Goal: Transaction & Acquisition: Purchase product/service

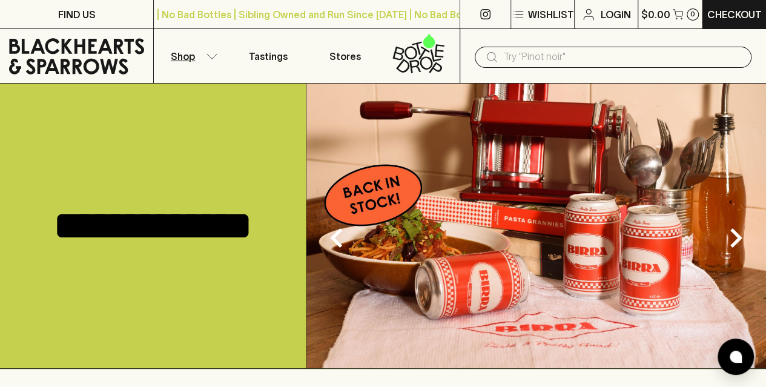
click at [199, 54] on button "Shop" at bounding box center [192, 56] width 76 height 54
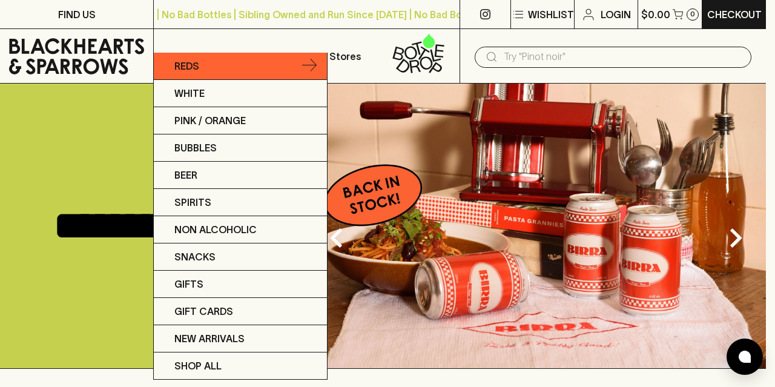
click at [200, 63] on link "Reds" at bounding box center [240, 66] width 173 height 27
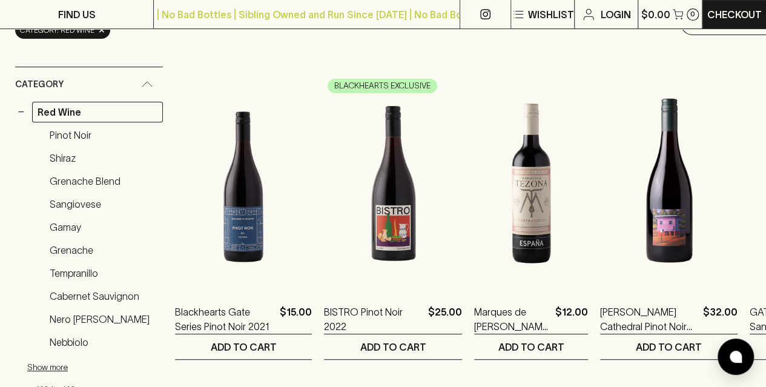
scroll to position [177, 0]
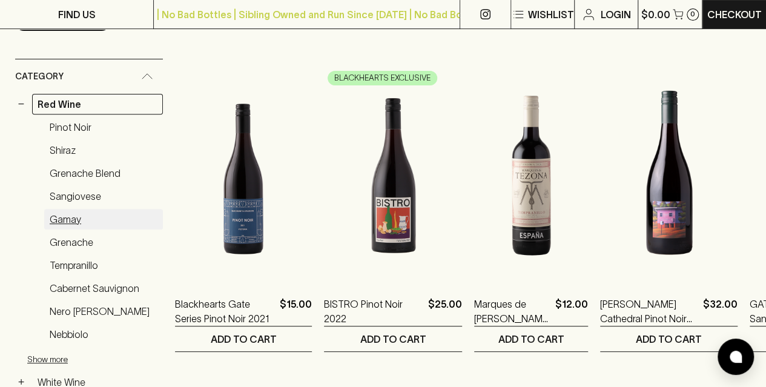
click at [77, 211] on link "Gamay" at bounding box center [103, 219] width 119 height 21
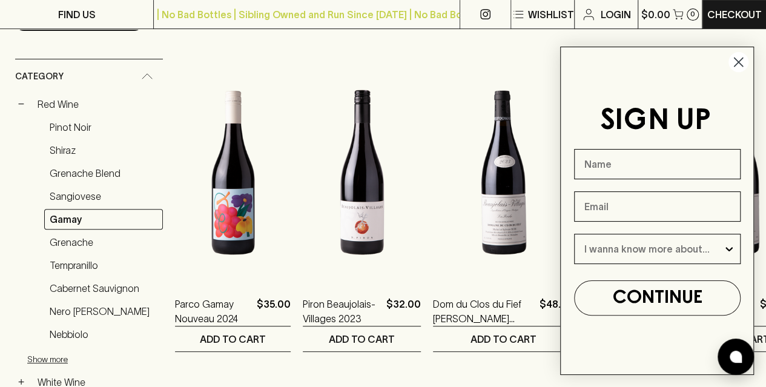
click at [737, 61] on icon "Close dialog" at bounding box center [739, 62] width 8 height 8
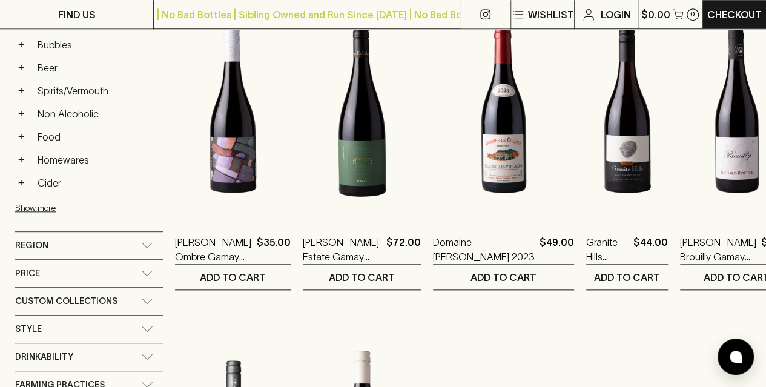
scroll to position [549, 0]
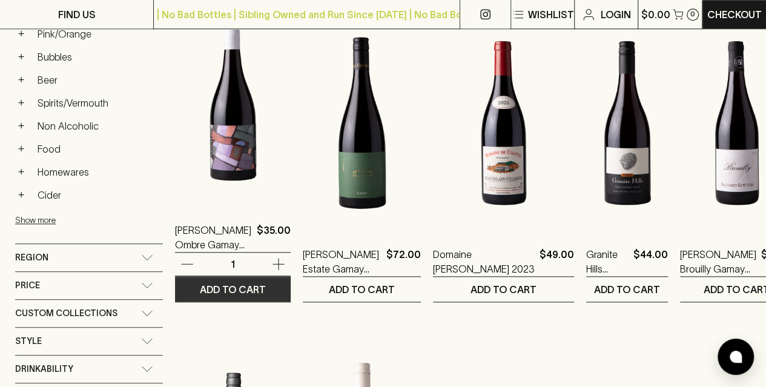
click at [223, 285] on p "ADD TO CART" at bounding box center [233, 289] width 66 height 15
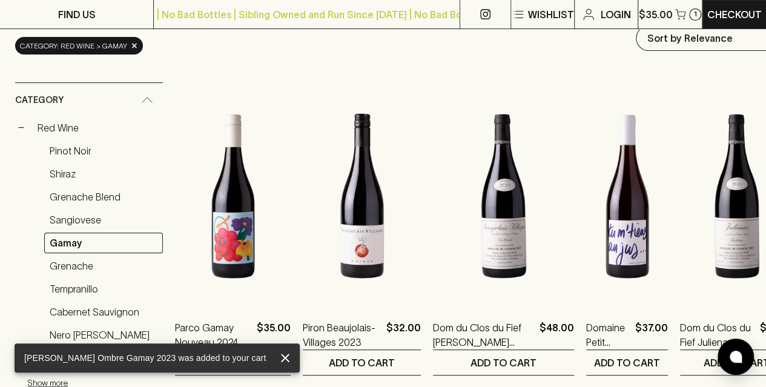
scroll to position [126, 0]
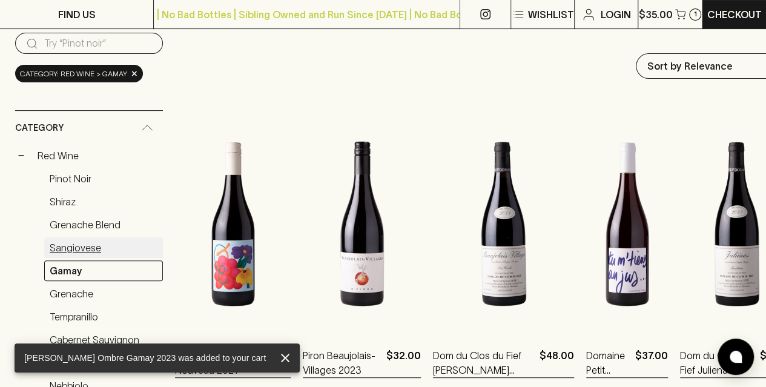
click at [79, 248] on link "Sangiovese" at bounding box center [103, 247] width 119 height 21
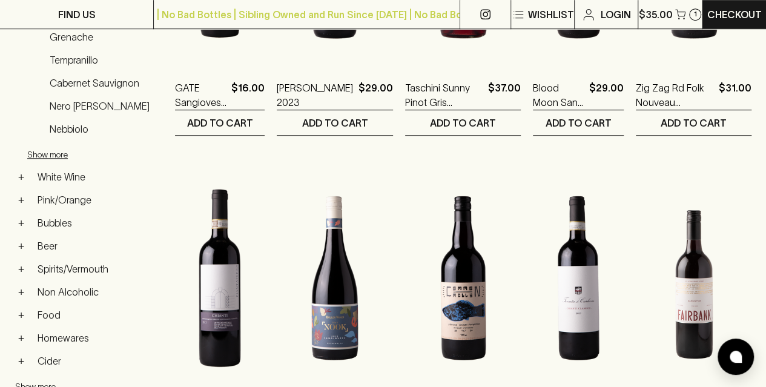
scroll to position [384, 0]
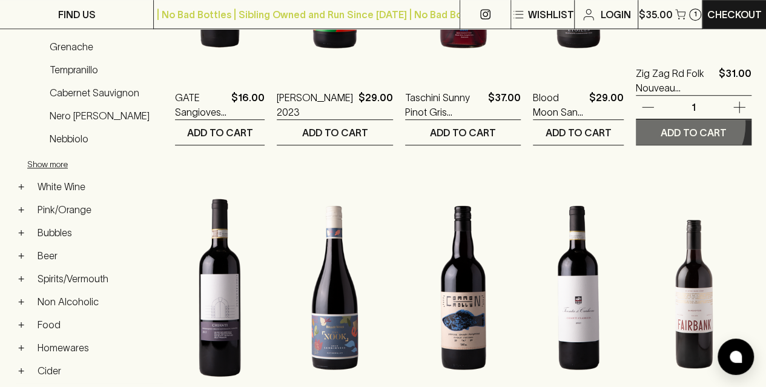
click at [692, 124] on button "ADD TO CART" at bounding box center [694, 132] width 116 height 25
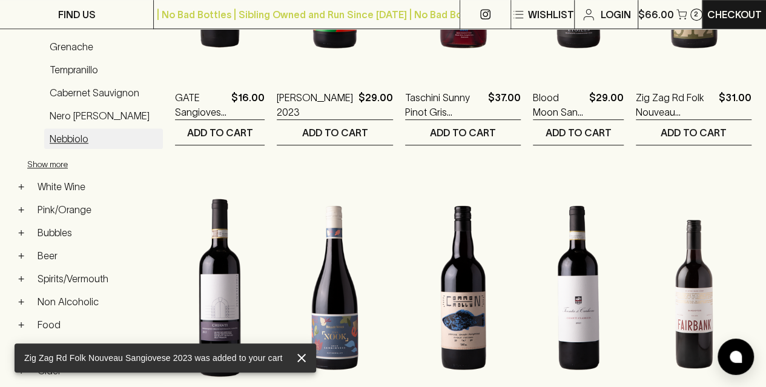
click at [83, 128] on link "Nebbiolo" at bounding box center [103, 138] width 119 height 21
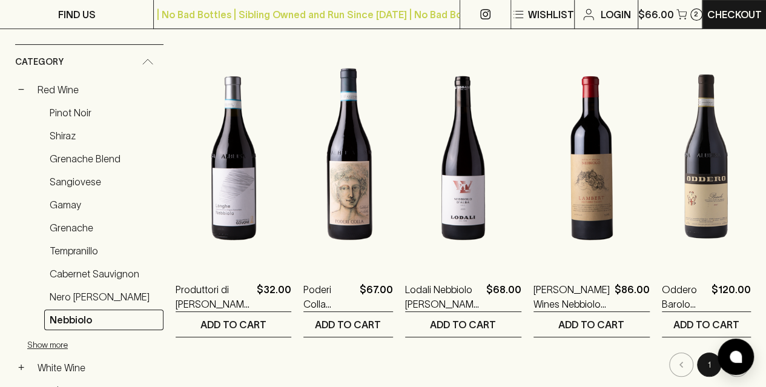
scroll to position [206, 0]
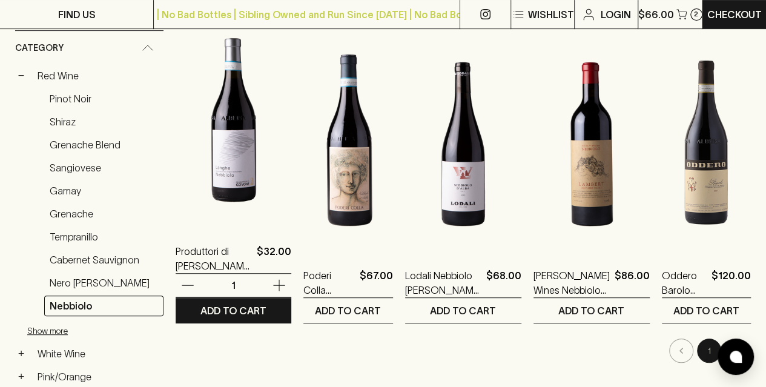
click at [231, 170] on img at bounding box center [234, 120] width 116 height 212
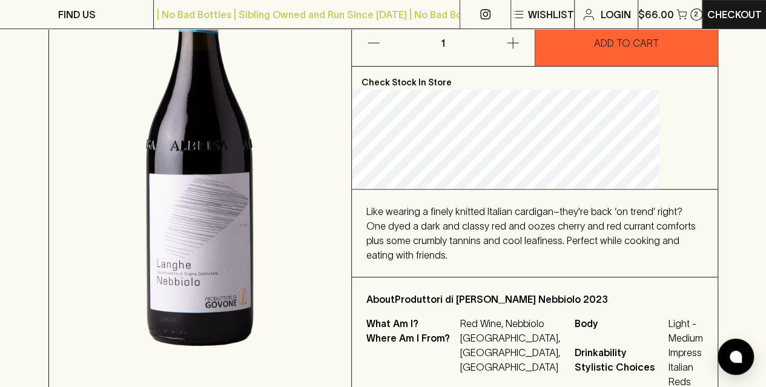
scroll to position [224, 0]
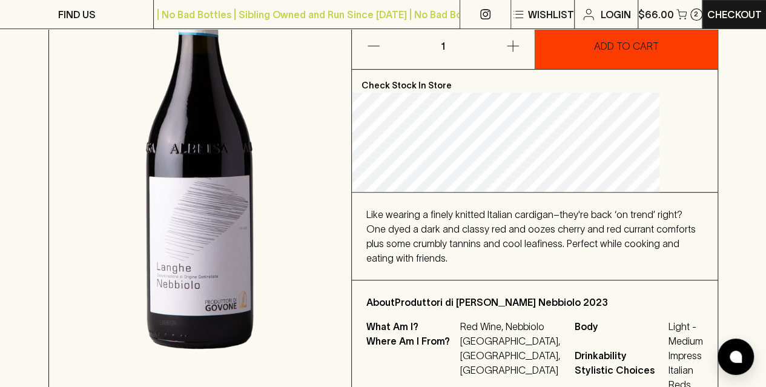
click at [612, 55] on button "ADD TO CART" at bounding box center [626, 46] width 182 height 45
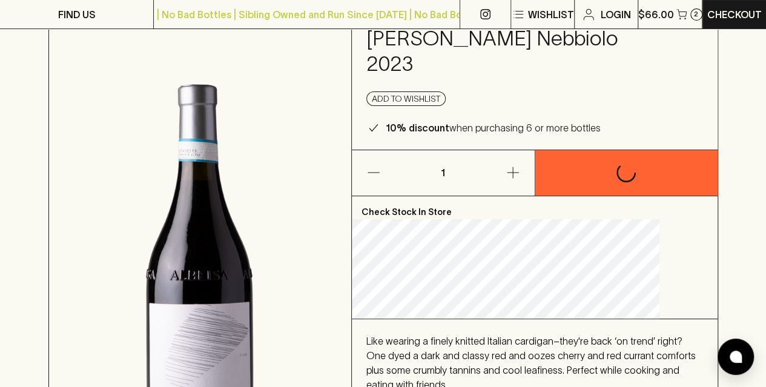
scroll to position [79, 0]
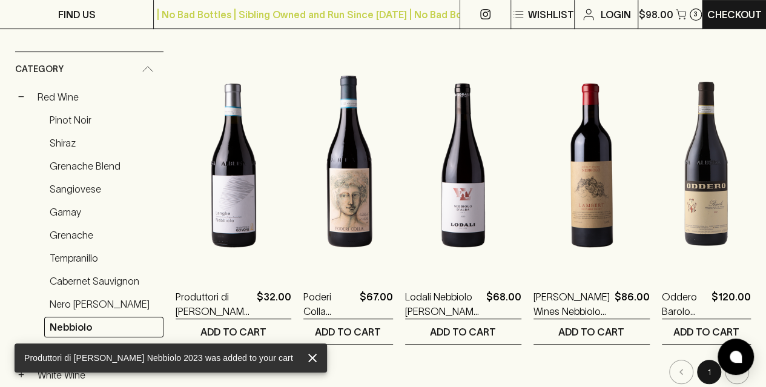
scroll to position [191, 0]
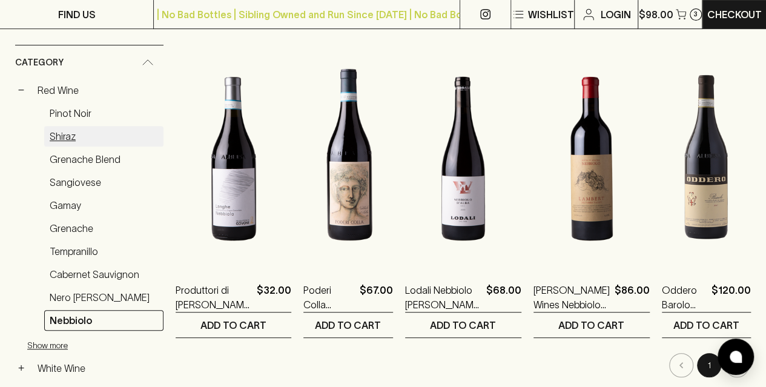
click at [86, 131] on link "Shiraz" at bounding box center [103, 136] width 119 height 21
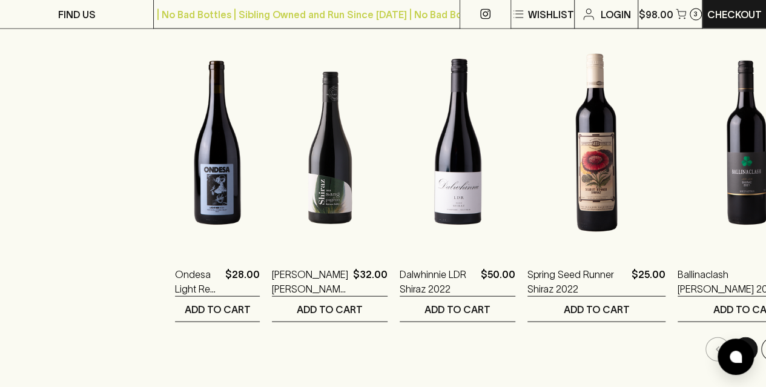
scroll to position [1169, 0]
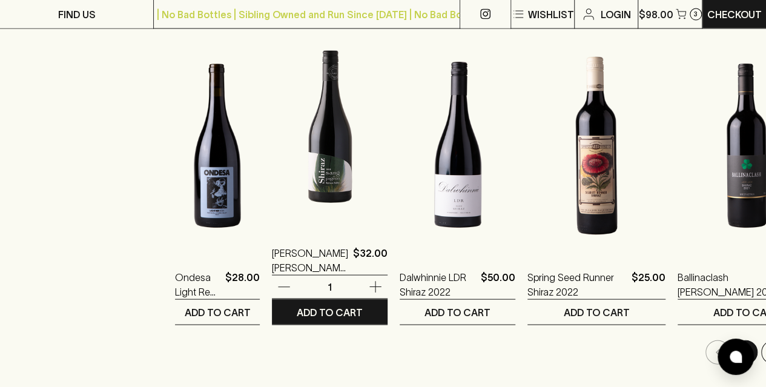
click at [326, 193] on img at bounding box center [330, 122] width 116 height 212
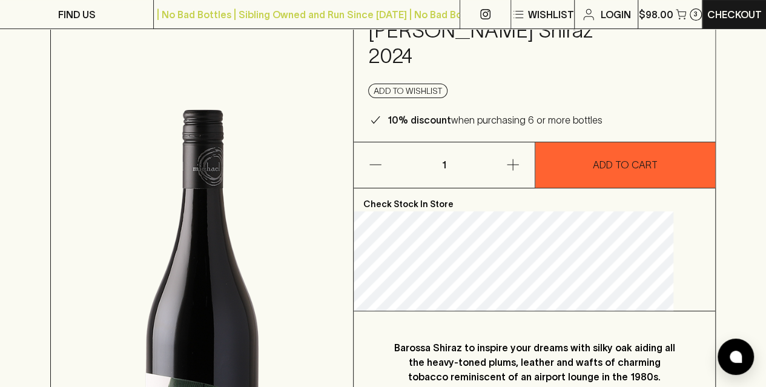
scroll to position [103, 0]
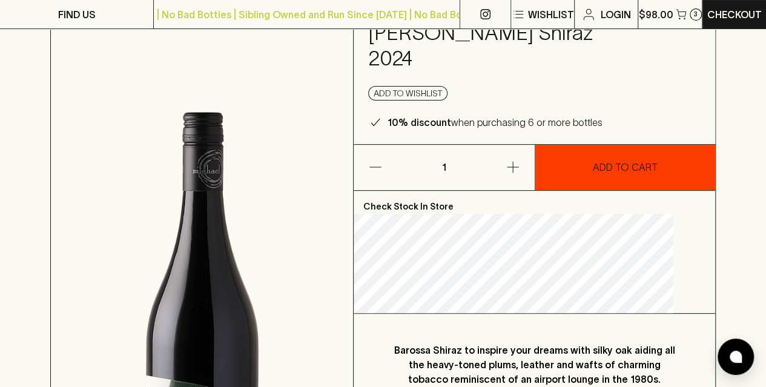
click at [612, 145] on button "ADD TO CART" at bounding box center [625, 167] width 181 height 45
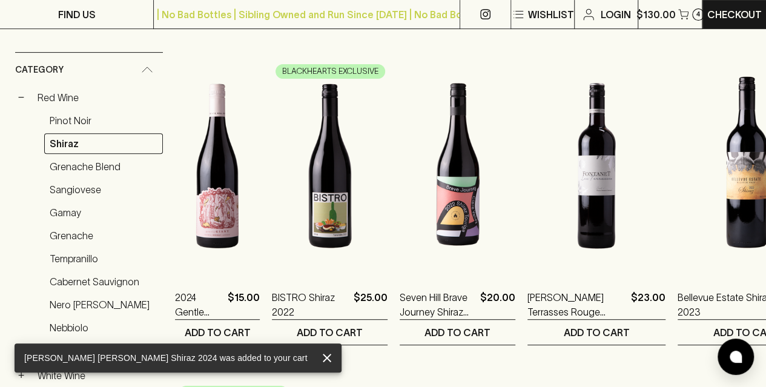
scroll to position [187, 0]
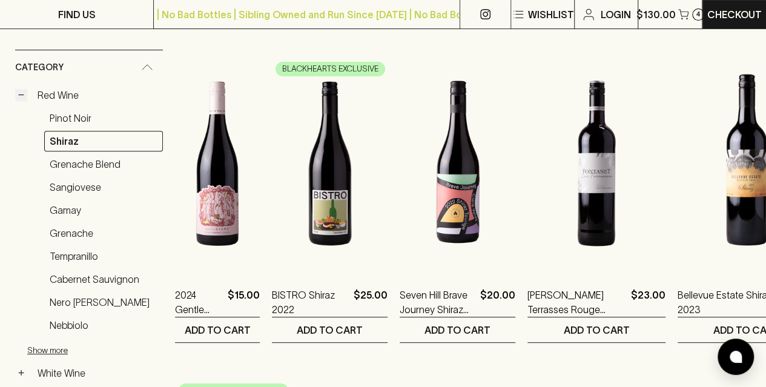
click at [22, 94] on button "−" at bounding box center [21, 95] width 12 height 12
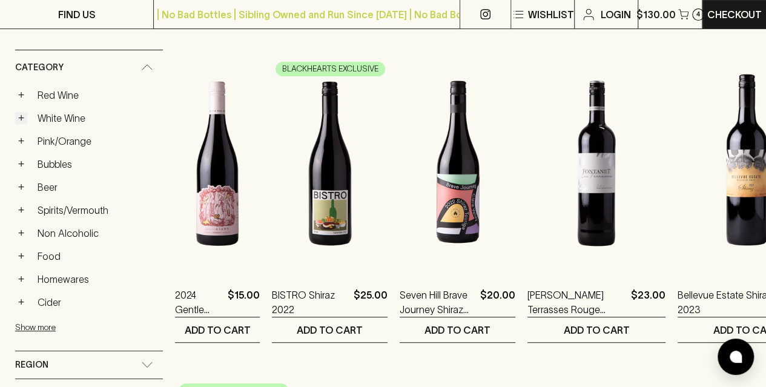
click at [23, 114] on button "+" at bounding box center [21, 118] width 12 height 12
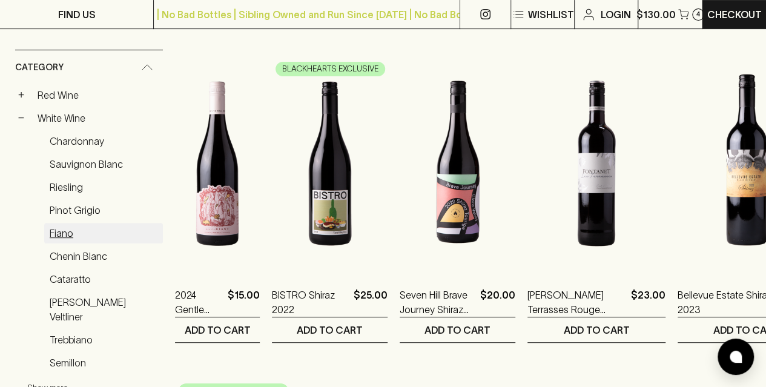
click at [68, 230] on link "Fiano" at bounding box center [103, 233] width 119 height 21
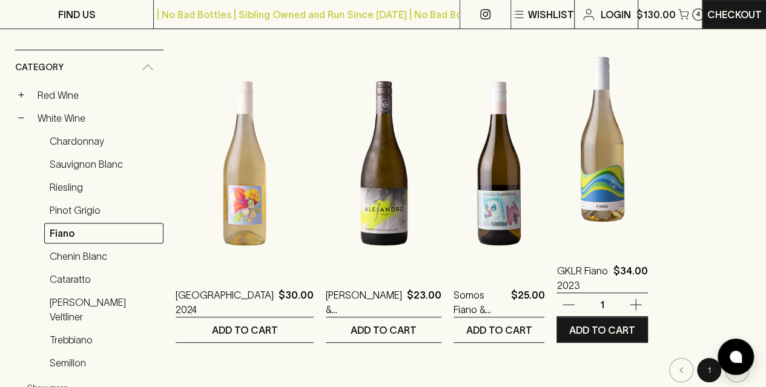
click at [585, 176] on img at bounding box center [602, 139] width 91 height 212
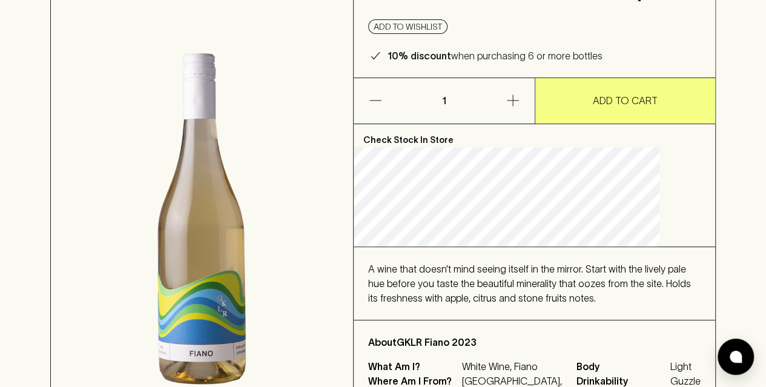
scroll to position [131, 0]
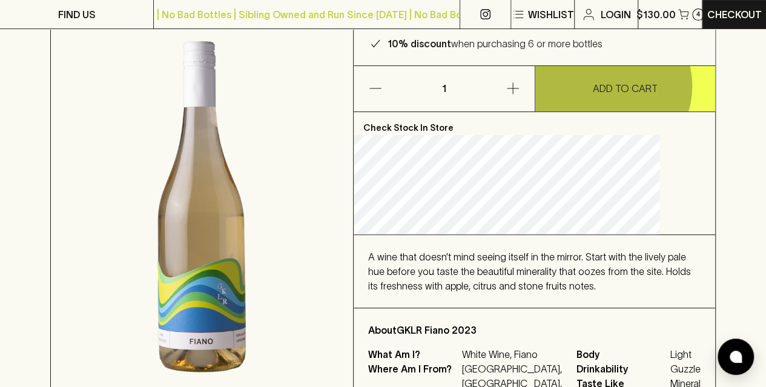
click at [607, 86] on p "ADD TO CART" at bounding box center [625, 88] width 65 height 15
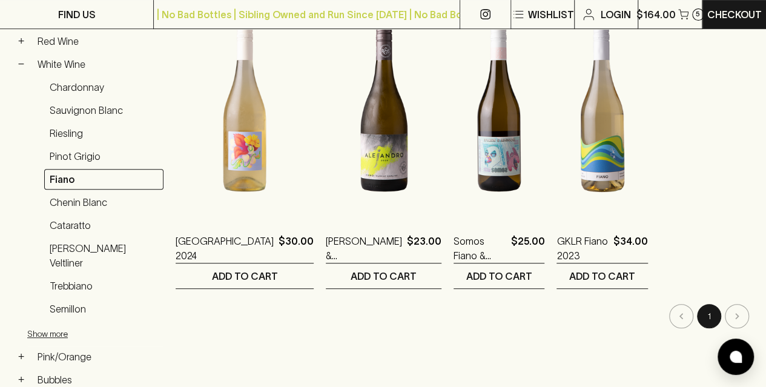
scroll to position [247, 0]
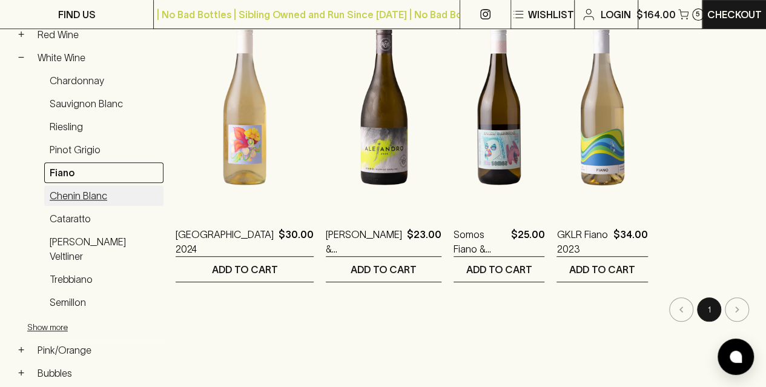
click at [96, 189] on link "Chenin Blanc" at bounding box center [103, 195] width 119 height 21
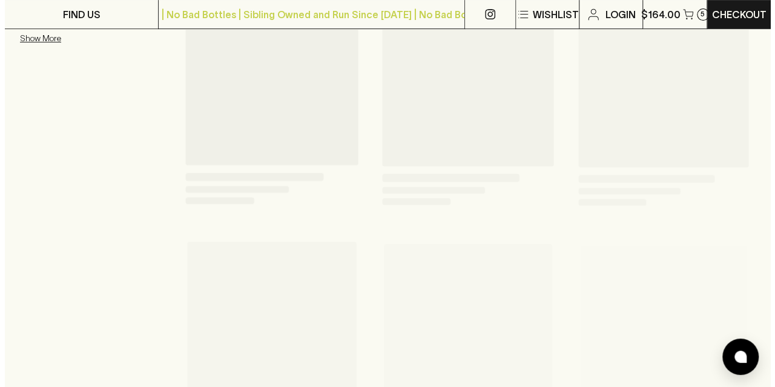
scroll to position [259, 0]
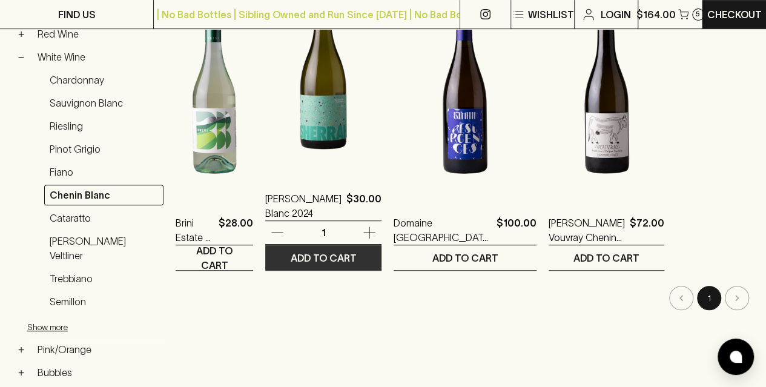
click at [350, 252] on p "ADD TO CART" at bounding box center [324, 258] width 66 height 15
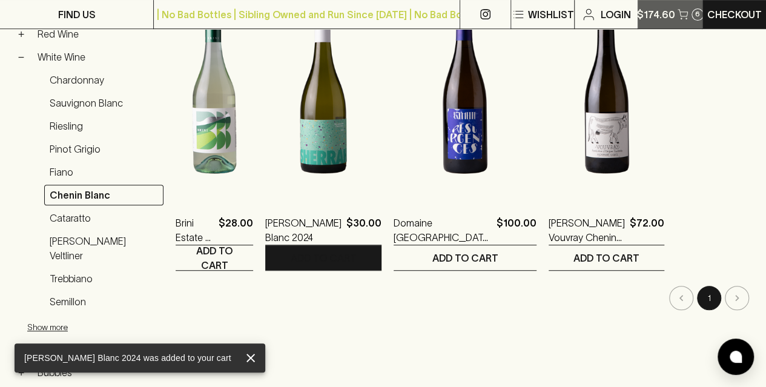
click at [678, 13] on icon "button" at bounding box center [683, 14] width 10 height 10
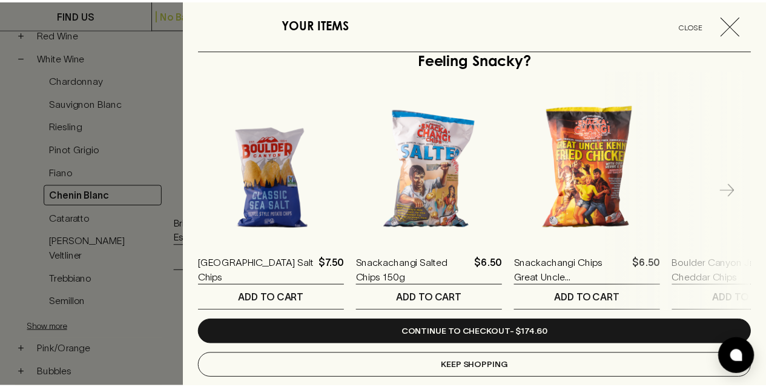
scroll to position [786, 0]
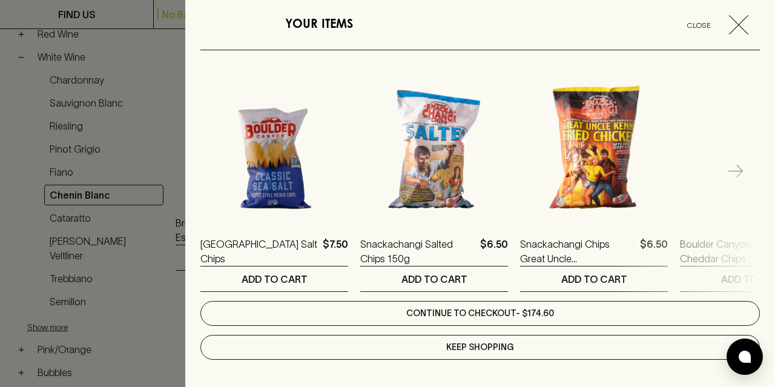
click at [463, 306] on link "Continue to checkout - $174.60" at bounding box center [480, 313] width 560 height 25
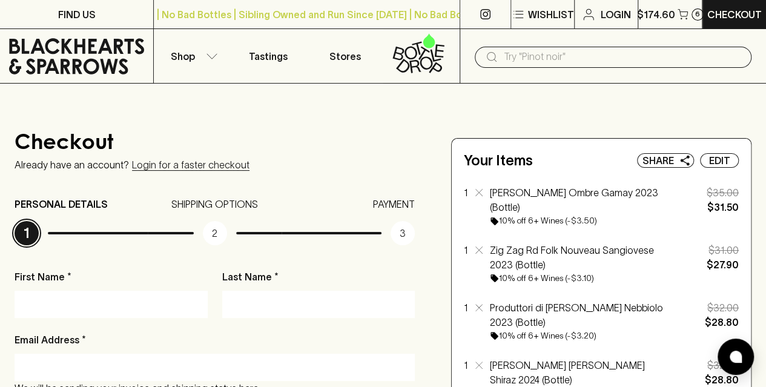
click at [80, 308] on input "First Name *" at bounding box center [111, 303] width 175 height 19
click at [116, 311] on input "First Name *" at bounding box center [111, 303] width 175 height 19
type input "[PERSON_NAME]"
type input "[EMAIL_ADDRESS][DOMAIN_NAME]"
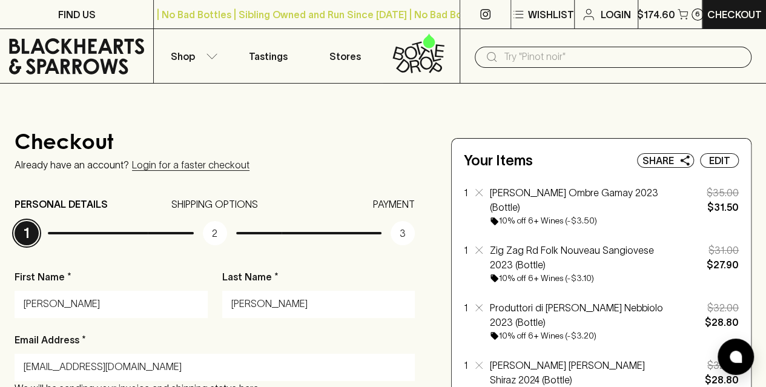
type input "0433511470"
type input "[STREET_ADDRESS][PERSON_NAME]"
type input "NORTHCOTE"
type input "3070"
type input "VIC"
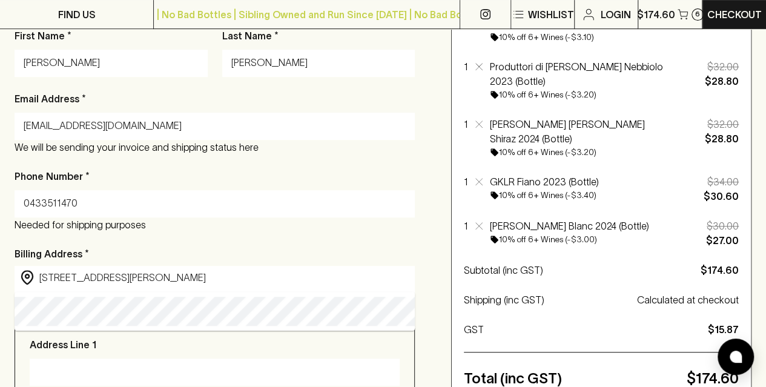
scroll to position [244, 0]
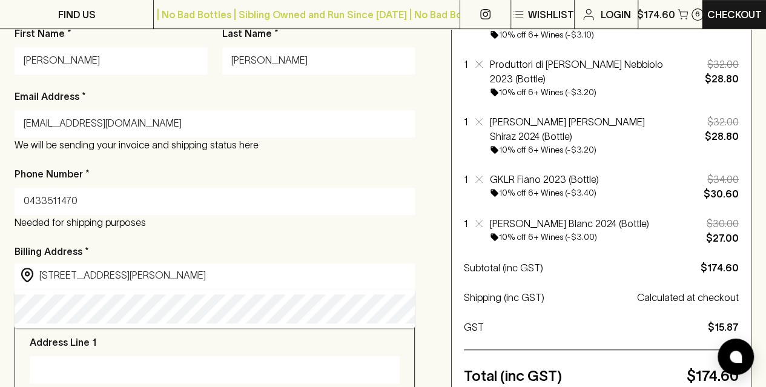
type input "[STREET_ADDRESS][PERSON_NAME]"
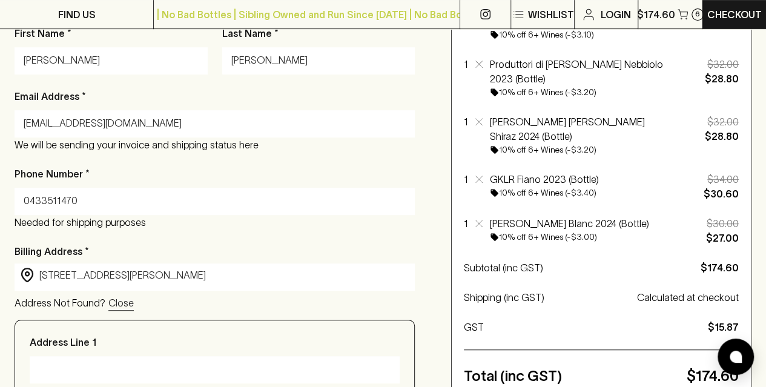
type input "[STREET_ADDRESS][PERSON_NAME]"
type input "[GEOGRAPHIC_DATA]"
type input "Victoria"
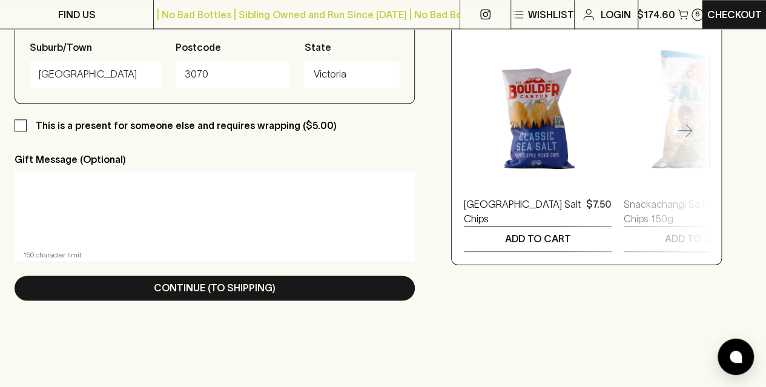
scroll to position [685, 0]
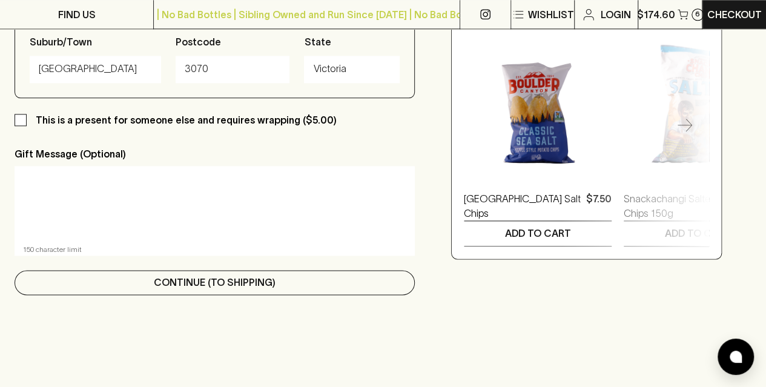
click at [237, 290] on p "Continue (To Shipping)" at bounding box center [215, 282] width 122 height 15
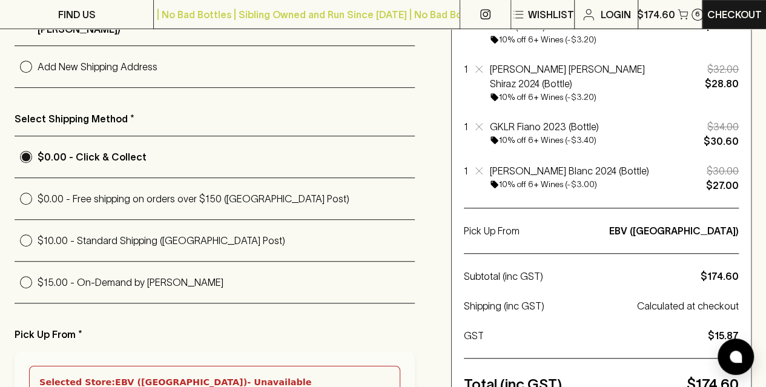
scroll to position [304, 0]
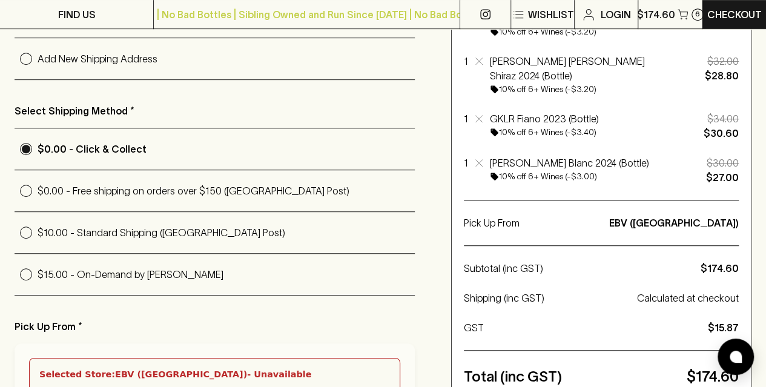
click at [110, 191] on p "$0.00 - Free shipping on orders over $150 ([GEOGRAPHIC_DATA] Post)" at bounding box center [226, 191] width 377 height 15
click at [38, 191] on input "$0.00 - Free shipping on orders over $150 ([GEOGRAPHIC_DATA] Post)" at bounding box center [26, 190] width 23 height 23
radio input "true"
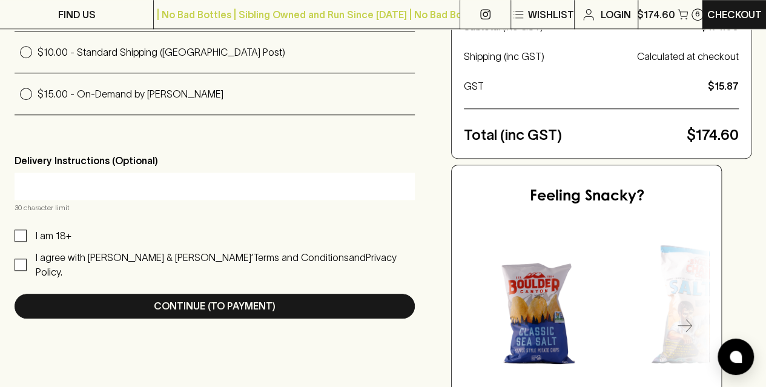
scroll to position [487, 0]
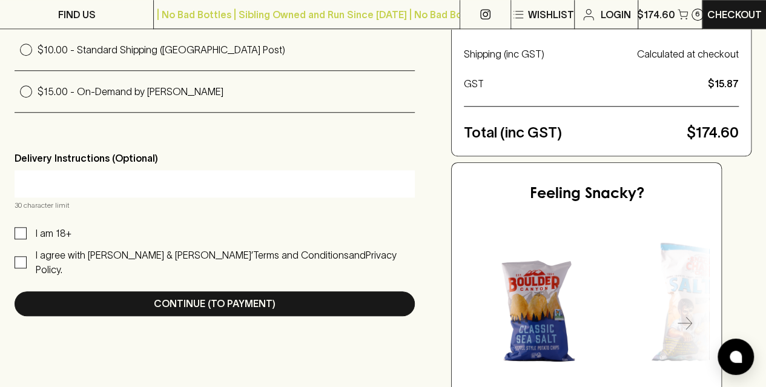
click at [23, 232] on input "I am 18+" at bounding box center [21, 233] width 12 height 12
checkbox input "true"
click at [24, 256] on input "I agree with [PERSON_NAME] & [PERSON_NAME]’ Terms and Conditions and Privacy Po…" at bounding box center [21, 262] width 12 height 12
checkbox input "true"
click at [104, 181] on input "text" at bounding box center [215, 183] width 382 height 19
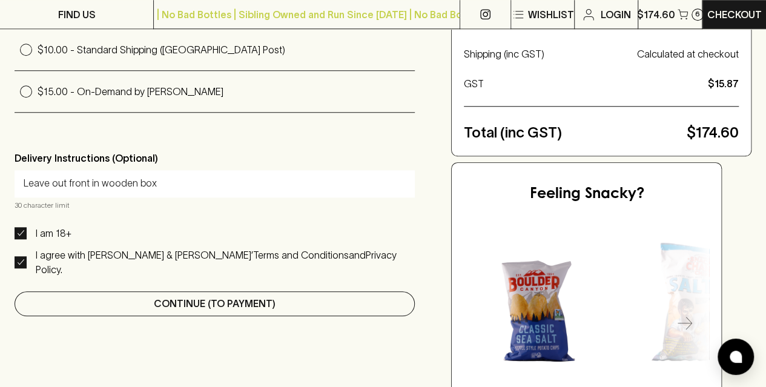
type input "Leave out front in wooden box"
click at [165, 296] on p "Continue (To Payment)" at bounding box center [215, 303] width 122 height 15
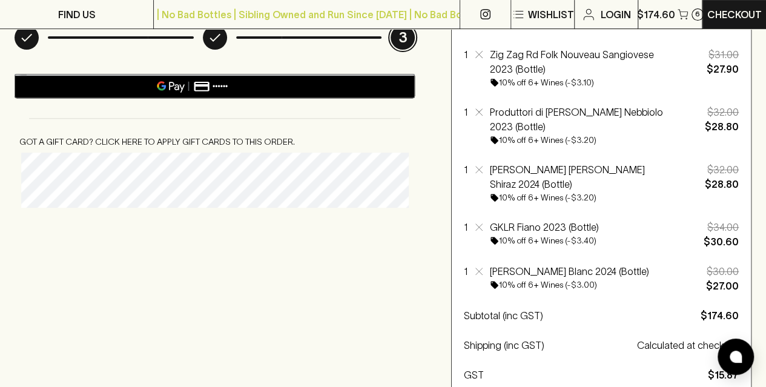
scroll to position [192, 0]
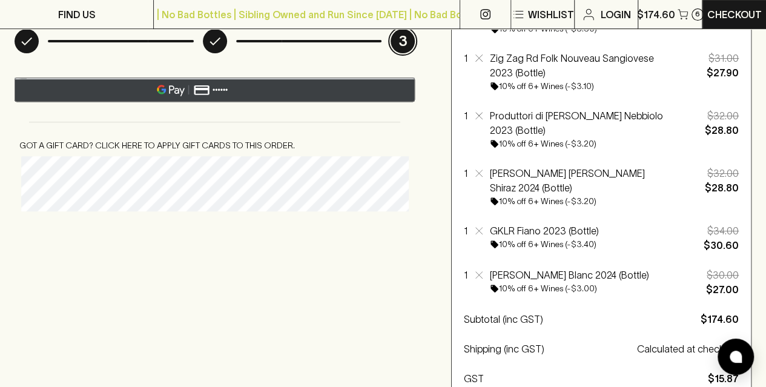
click at [220, 91] on text "••••••" at bounding box center [221, 90] width 16 height 8
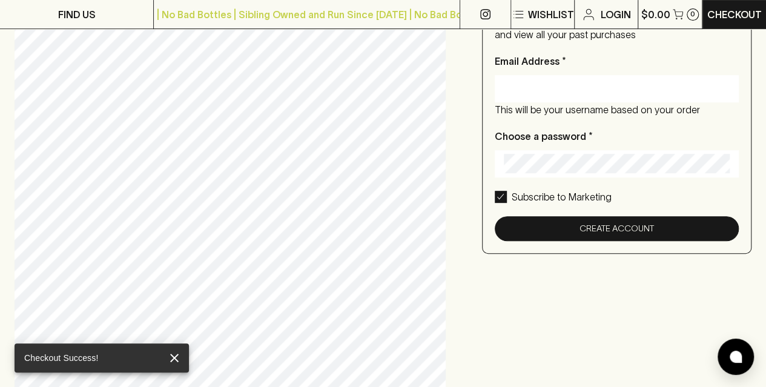
type input "[EMAIL_ADDRESS][DOMAIN_NAME]"
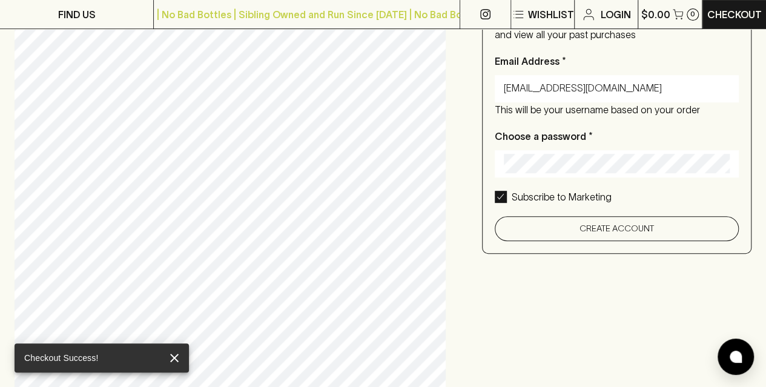
click at [634, 234] on button "Create Account" at bounding box center [617, 228] width 245 height 25
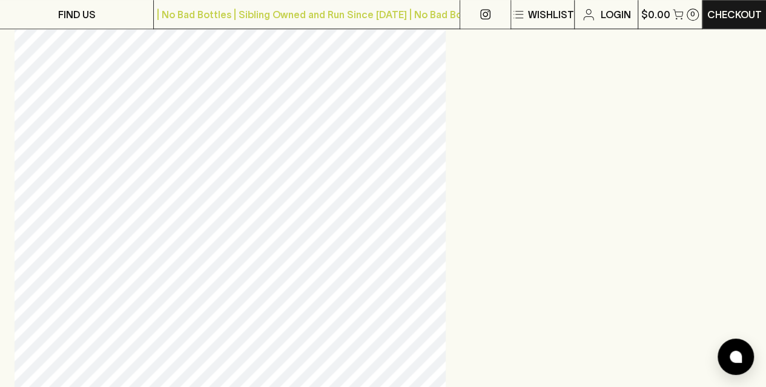
scroll to position [627, 0]
